Goal: Register for event/course

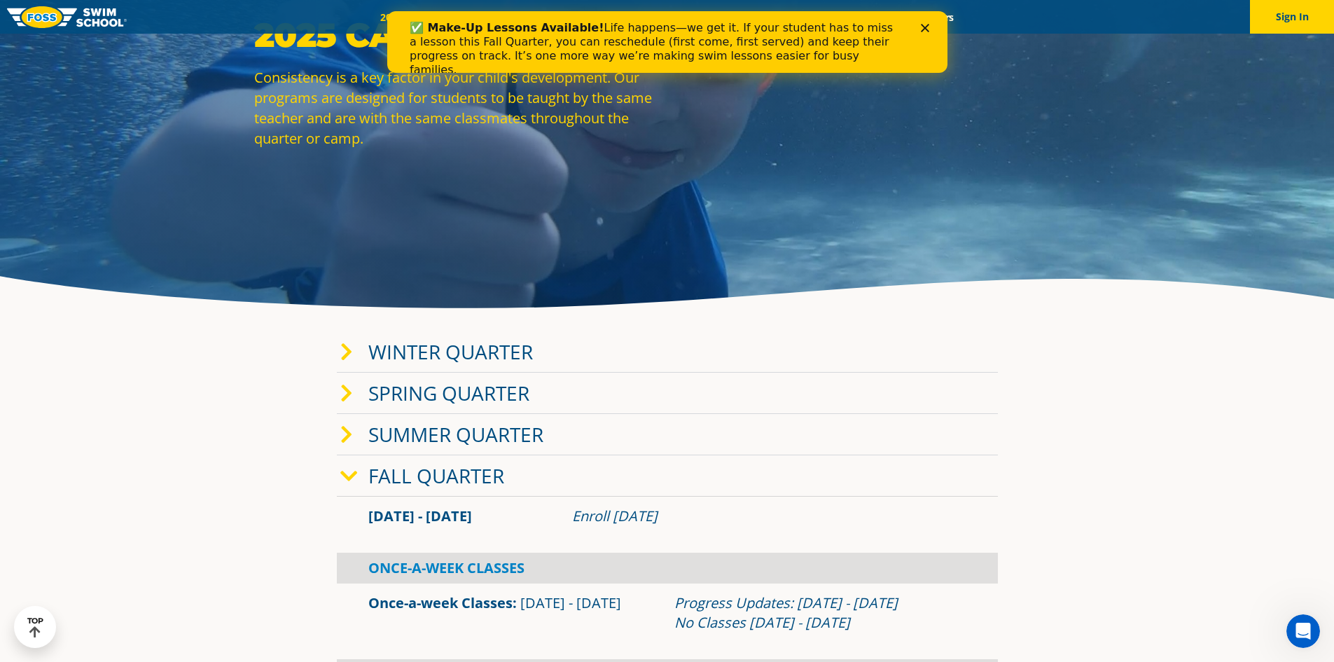
click at [434, 349] on link "Winter Quarter" at bounding box center [450, 351] width 165 height 27
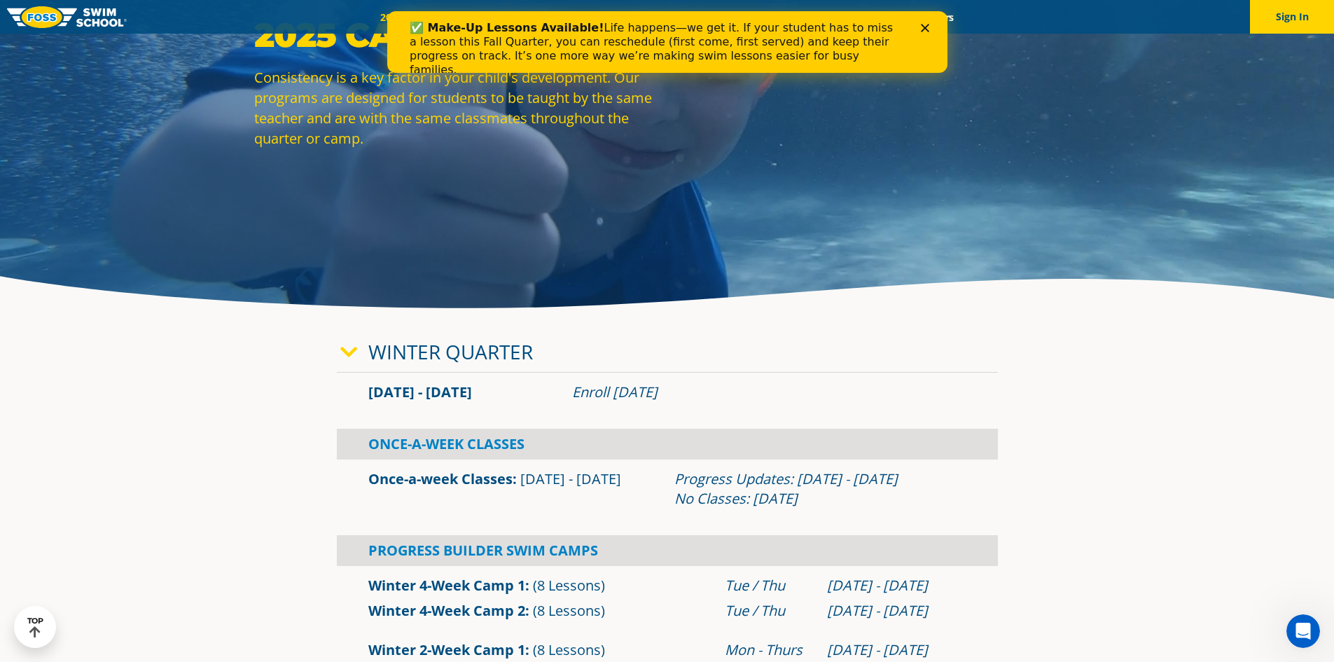
click at [349, 351] on icon at bounding box center [349, 352] width 18 height 20
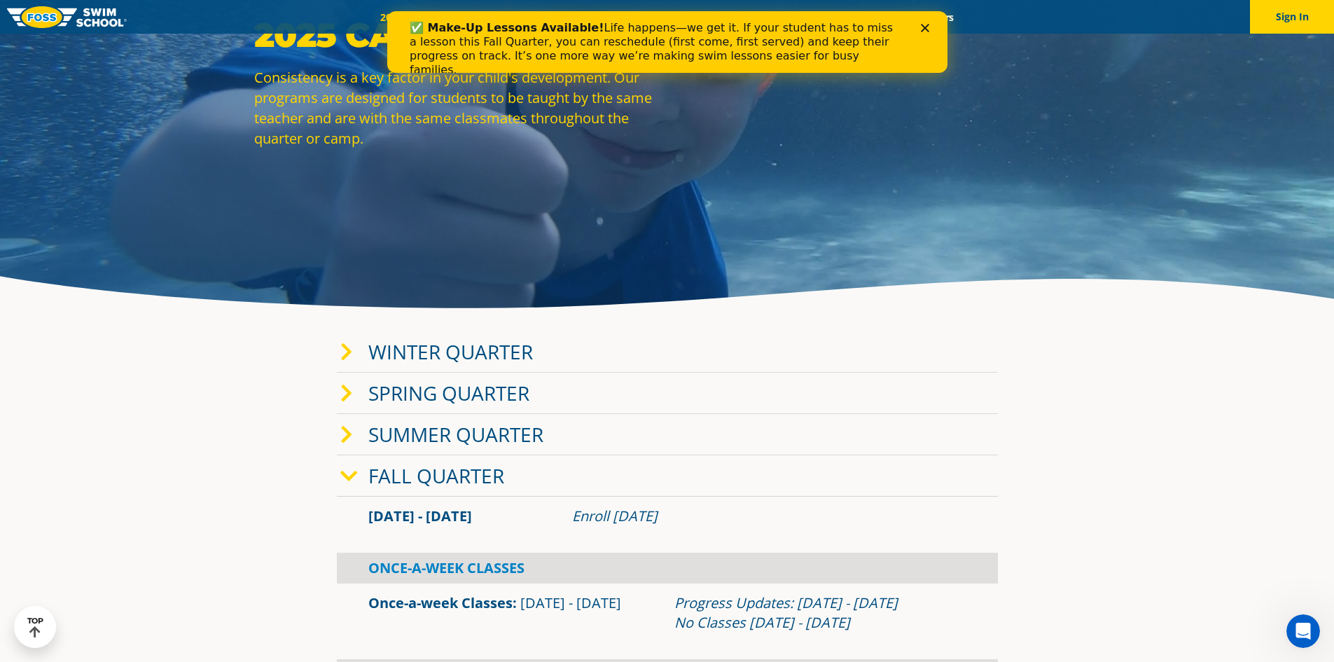
click at [351, 468] on icon at bounding box center [349, 476] width 18 height 20
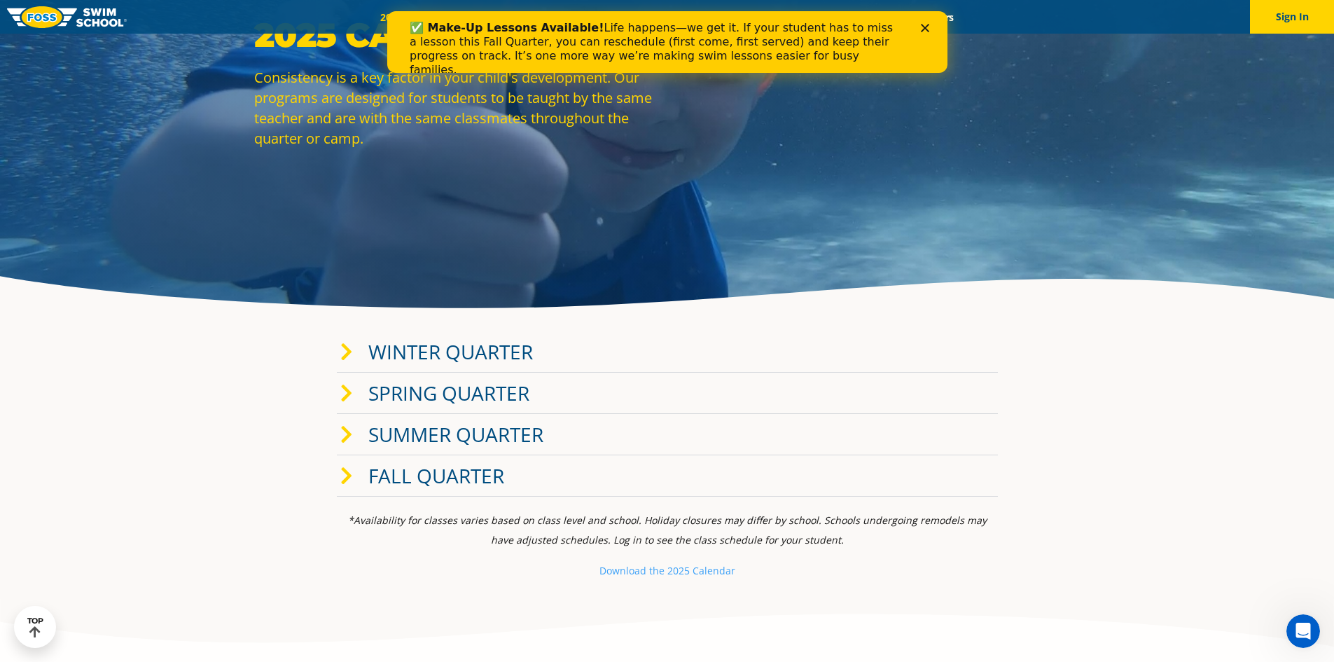
click at [349, 362] on div "Winter Quarter" at bounding box center [667, 351] width 661 height 41
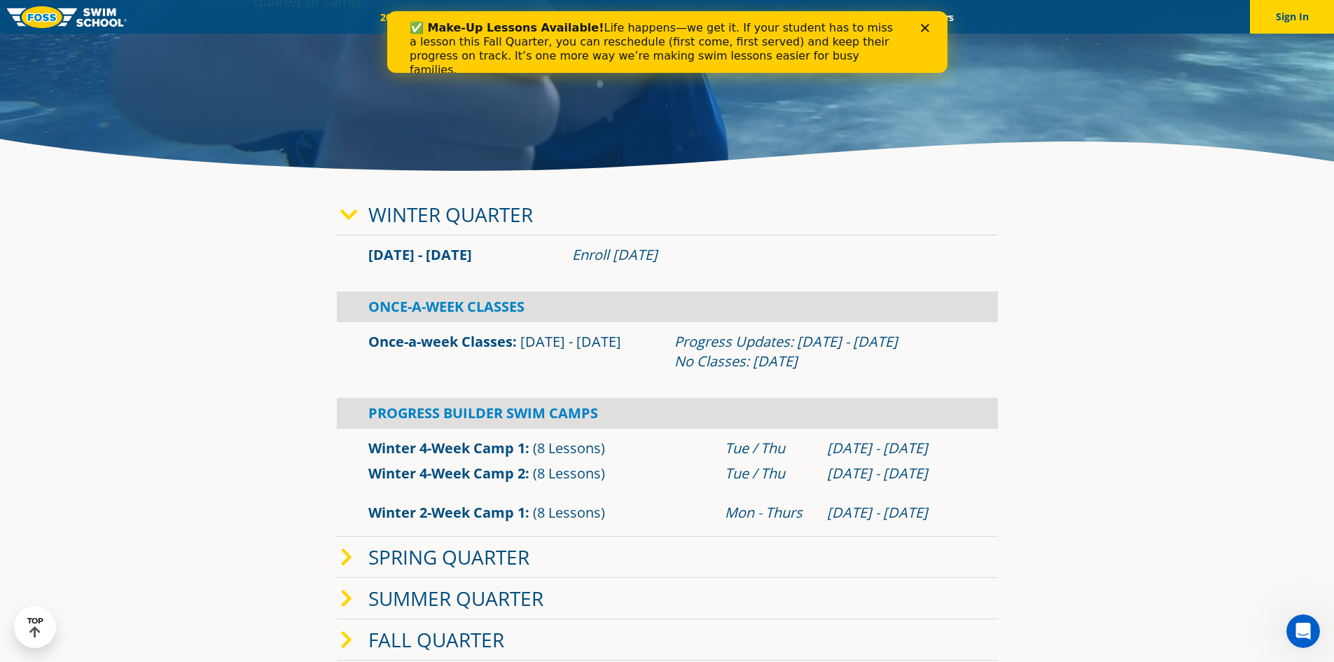
scroll to position [350, 0]
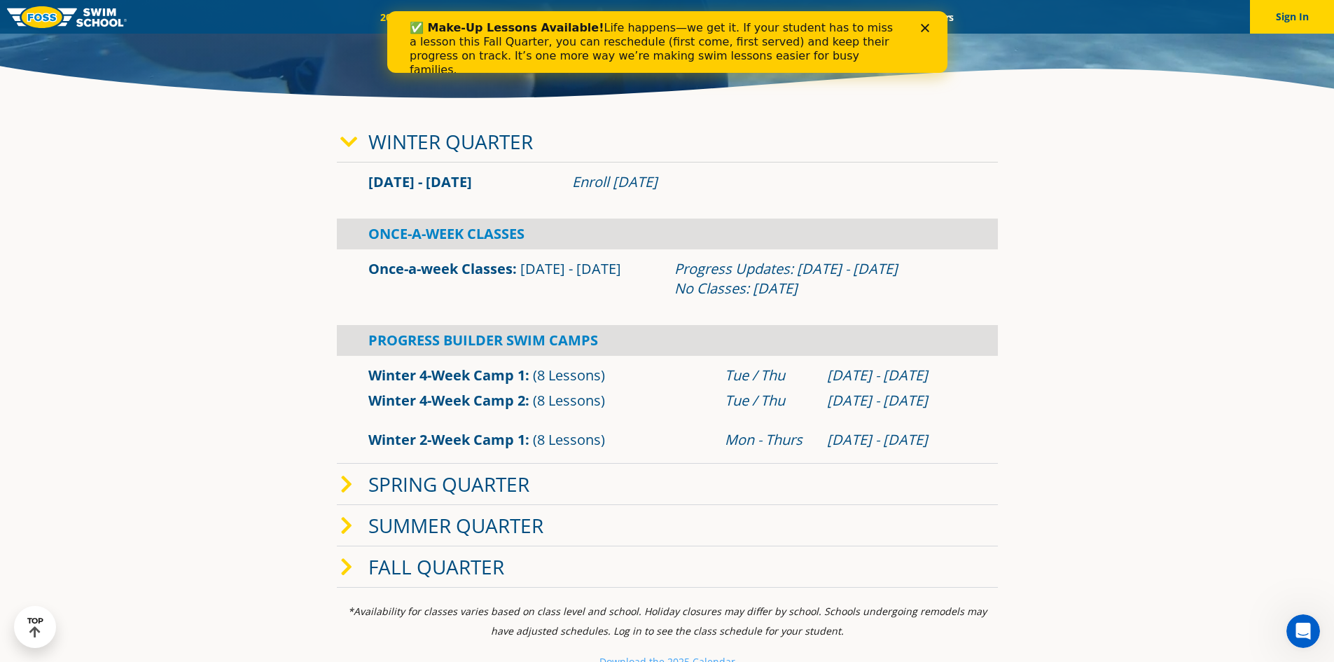
click at [924, 28] on polygon "Close" at bounding box center [924, 28] width 8 height 8
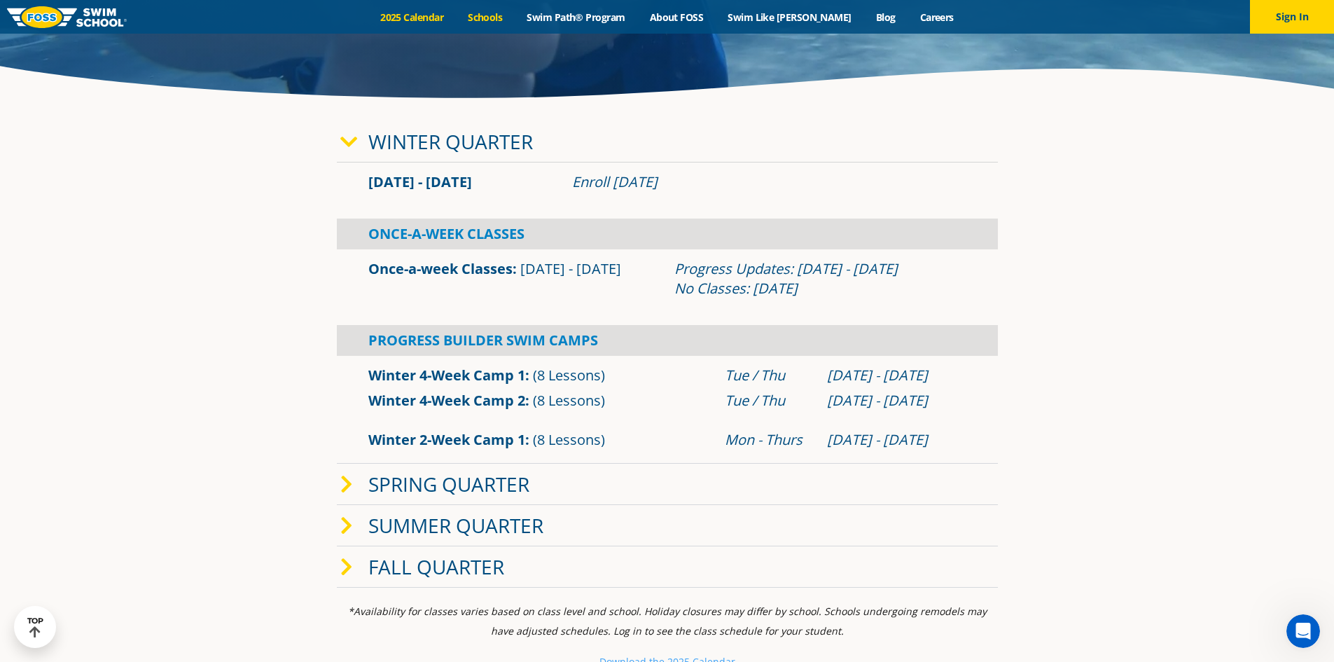
click at [515, 13] on link "Schools" at bounding box center [485, 17] width 59 height 13
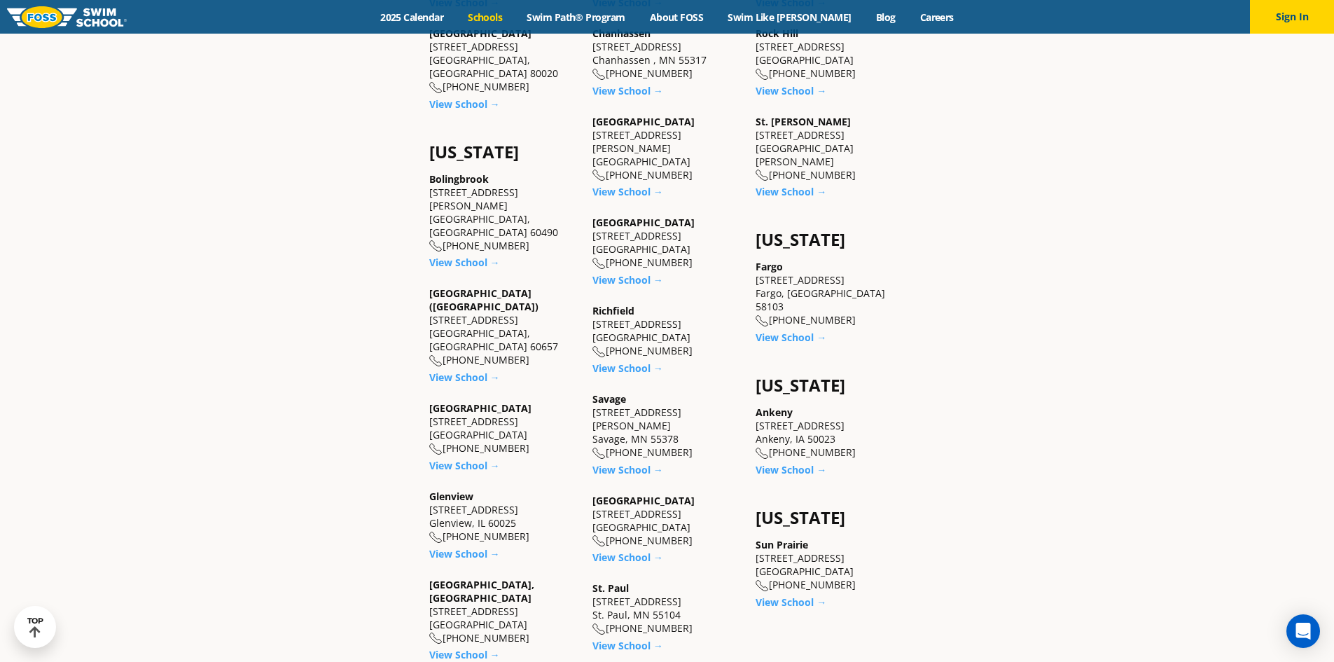
scroll to position [910, 0]
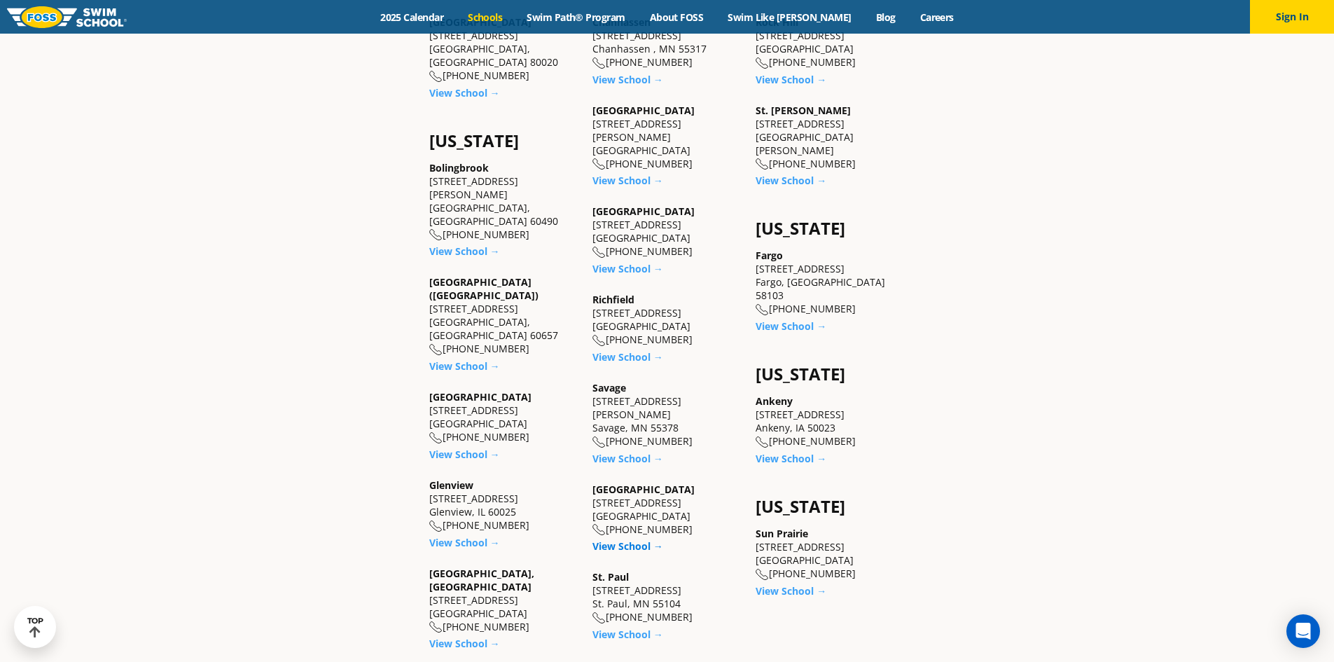
click at [643, 539] on link "View School →" at bounding box center [627, 545] width 71 height 13
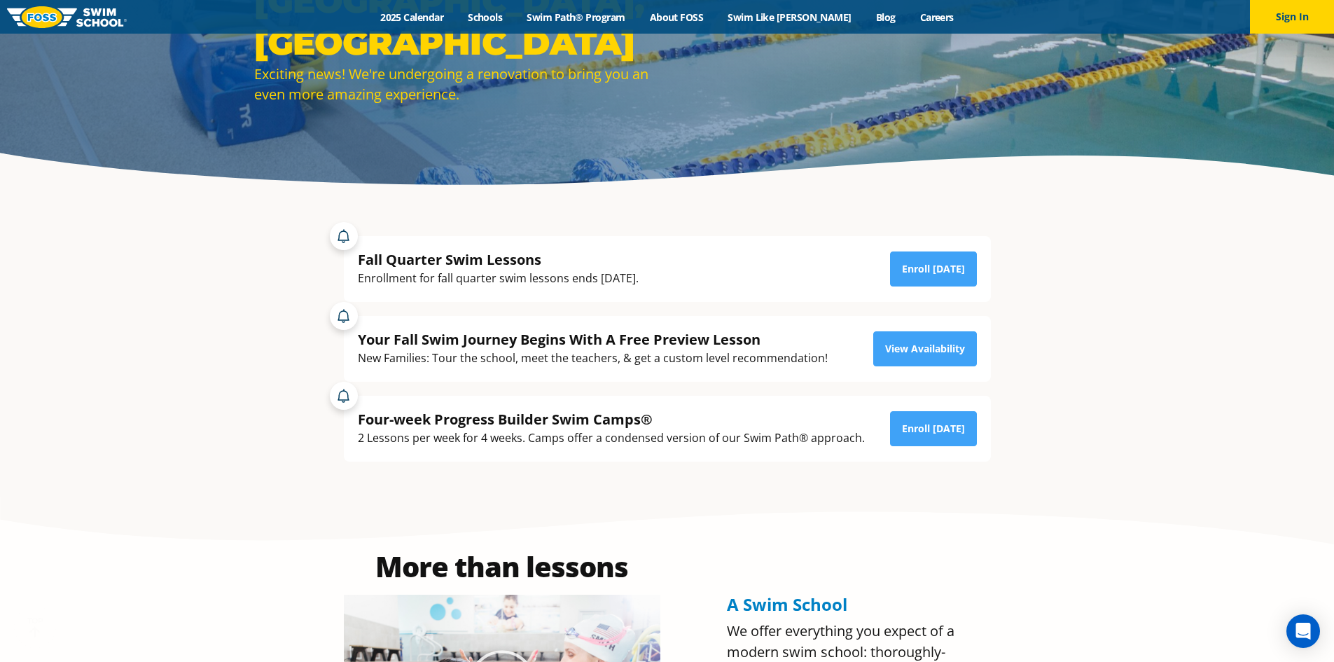
scroll to position [350, 0]
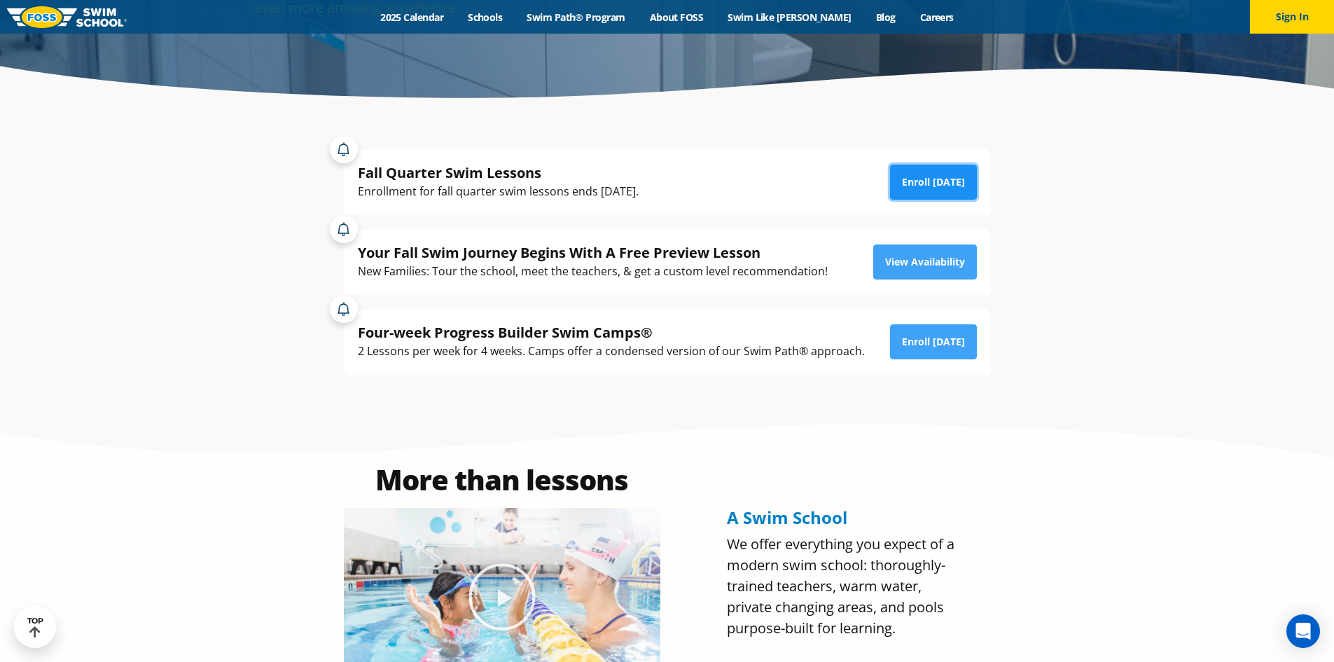
click at [941, 181] on link "Enroll [DATE]" at bounding box center [933, 182] width 87 height 35
